Goal: Use online tool/utility: Use online tool/utility

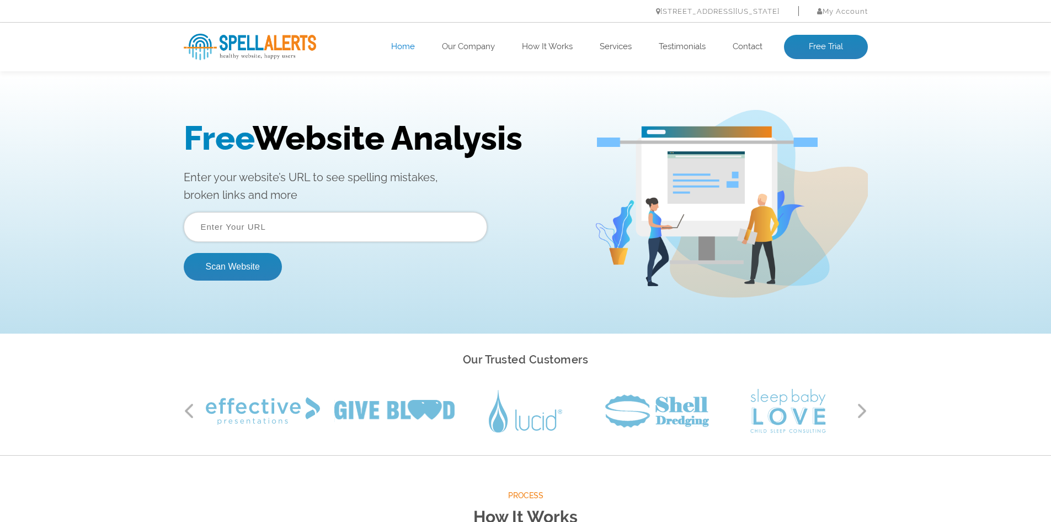
click at [358, 222] on input "text" at bounding box center [336, 227] width 304 height 30
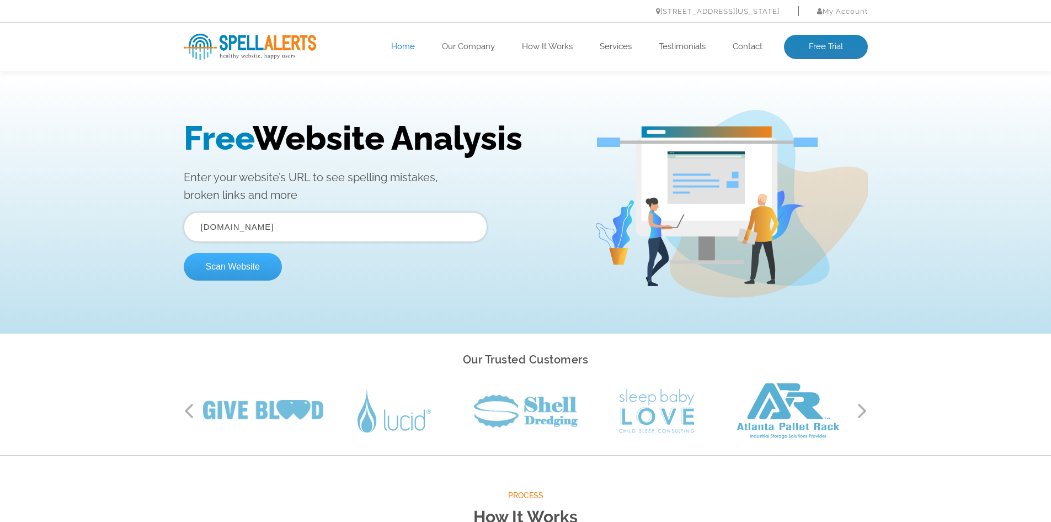
type input "curiogenomics.com"
click at [251, 274] on button "Scan Website" at bounding box center [233, 267] width 98 height 28
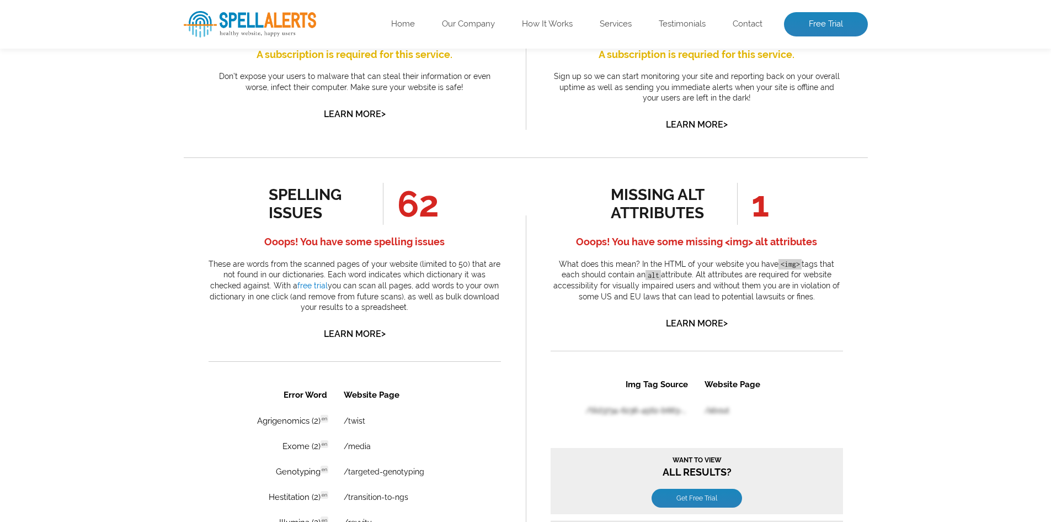
scroll to position [662, 0]
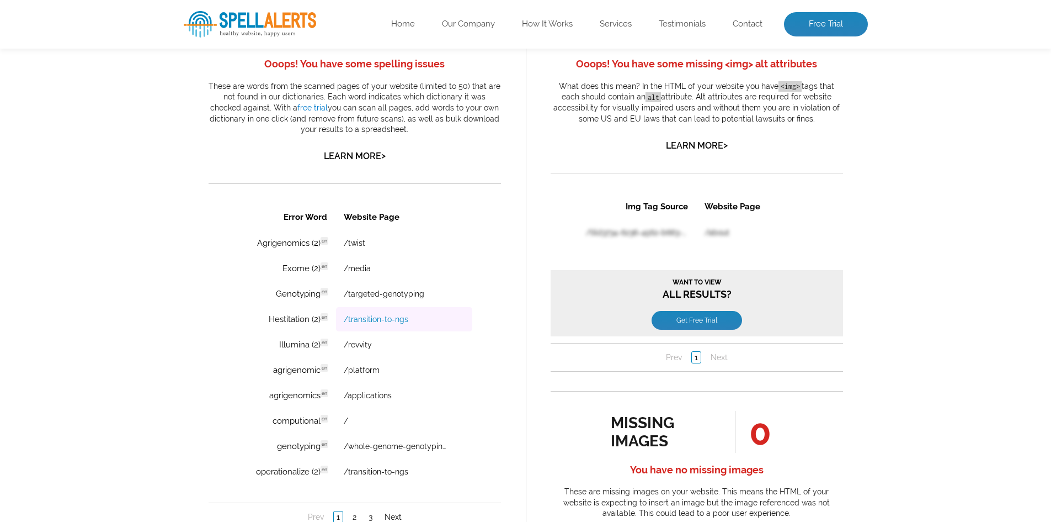
click at [370, 316] on link "/transition-to-ngs" at bounding box center [375, 319] width 65 height 9
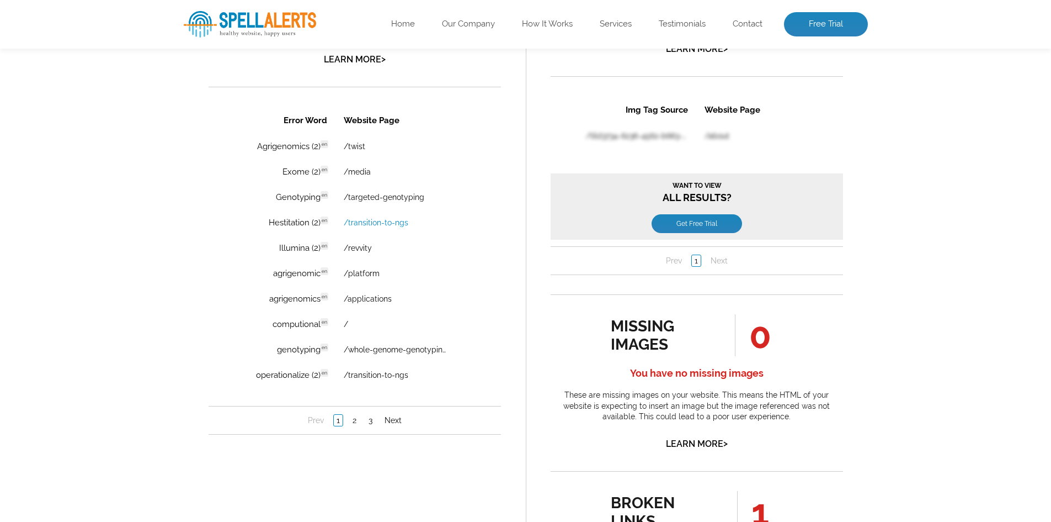
scroll to position [773, 0]
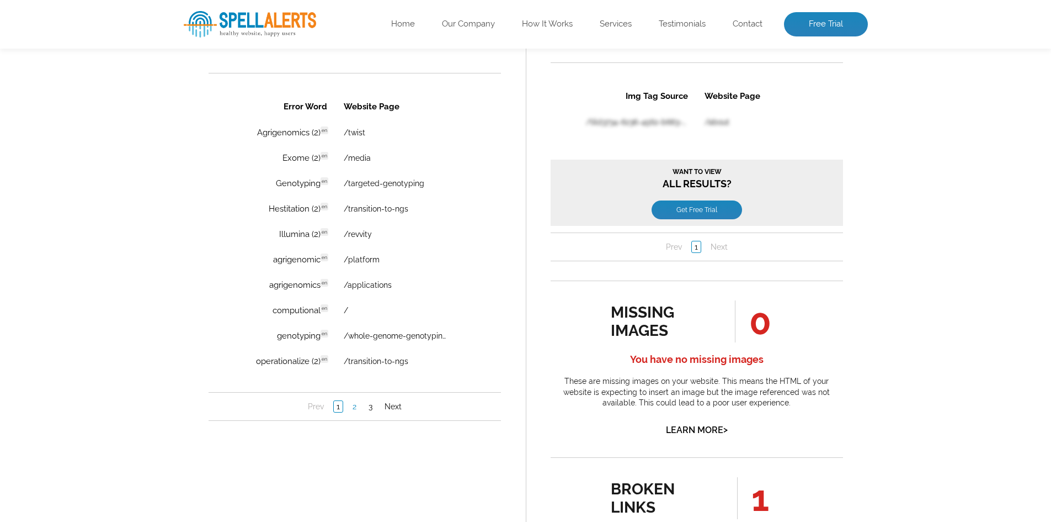
drag, startPoint x: 355, startPoint y: 408, endPoint x: 324, endPoint y: 404, distance: 31.8
click at [355, 408] on link "2" at bounding box center [353, 406] width 9 height 11
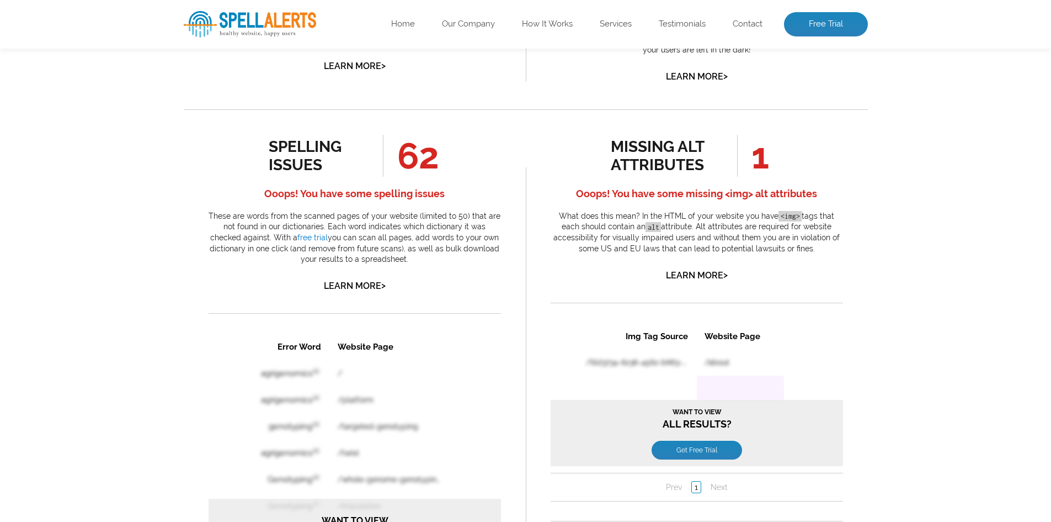
scroll to position [552, 0]
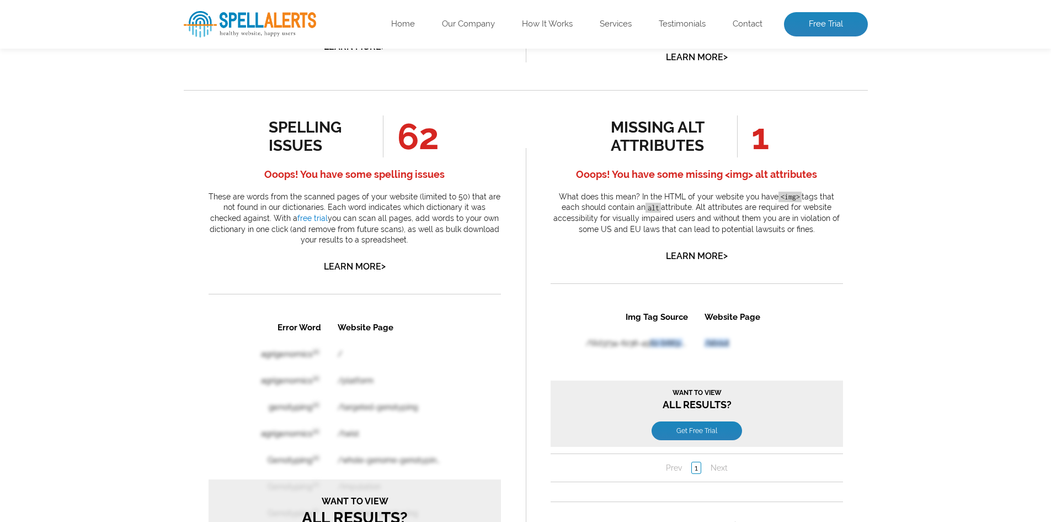
drag, startPoint x: 659, startPoint y: 342, endPoint x: 735, endPoint y: 341, distance: 76.2
click at [735, 341] on table "Img Tag Source Website Page /tild3734-6236-4562-b663-636137663865/-/empty/lapto…" at bounding box center [667, 368] width 235 height 132
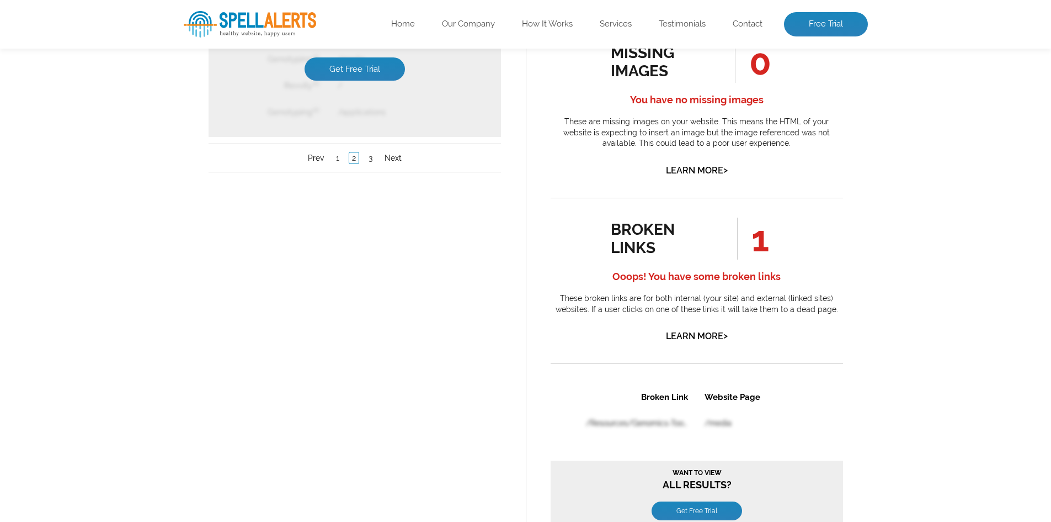
scroll to position [1054, 0]
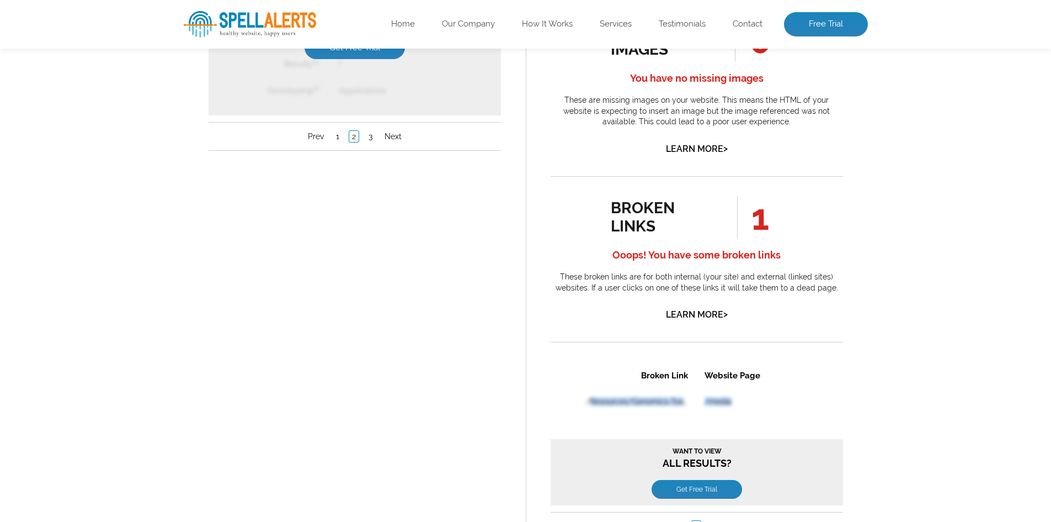
drag, startPoint x: 589, startPoint y: 400, endPoint x: 782, endPoint y: 398, distance: 192.1
click at [772, 401] on table "Broken Link Website Page /Resources/Genomics-Tools/Wheat-Exome-v1 /media" at bounding box center [667, 427] width 235 height 132
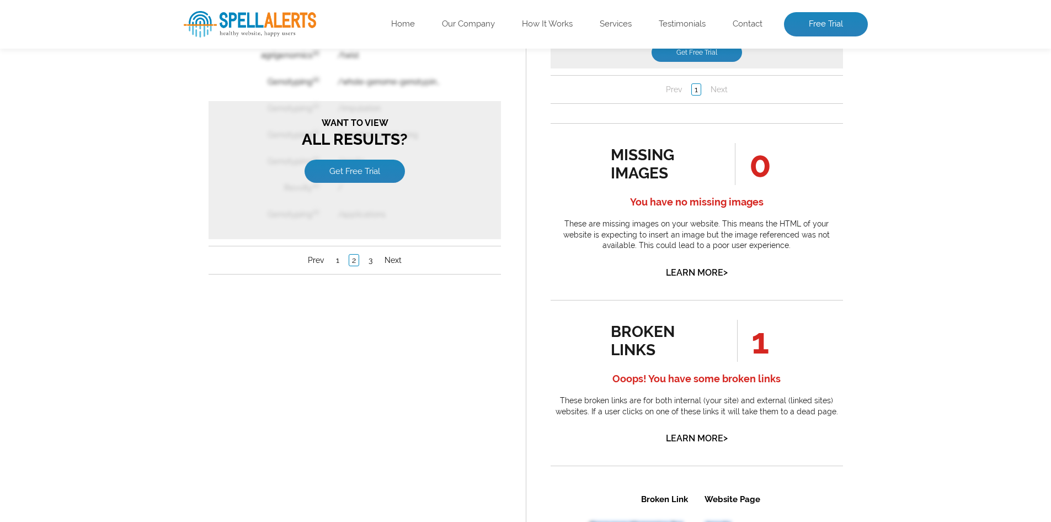
scroll to position [1049, 0]
